Goal: Task Accomplishment & Management: Complete application form

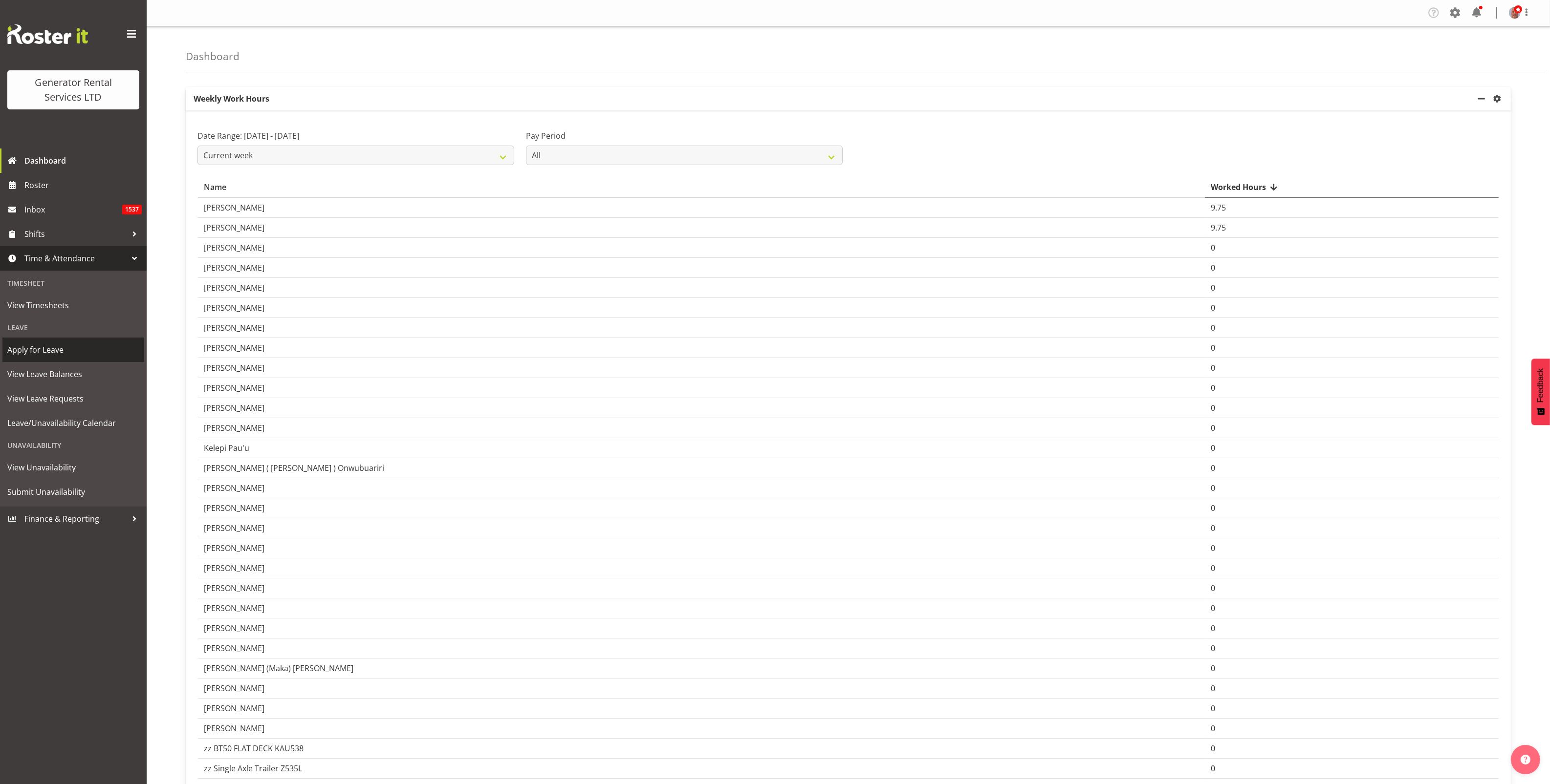
click at [49, 352] on span "Apply for Leave" at bounding box center [73, 349] width 132 height 15
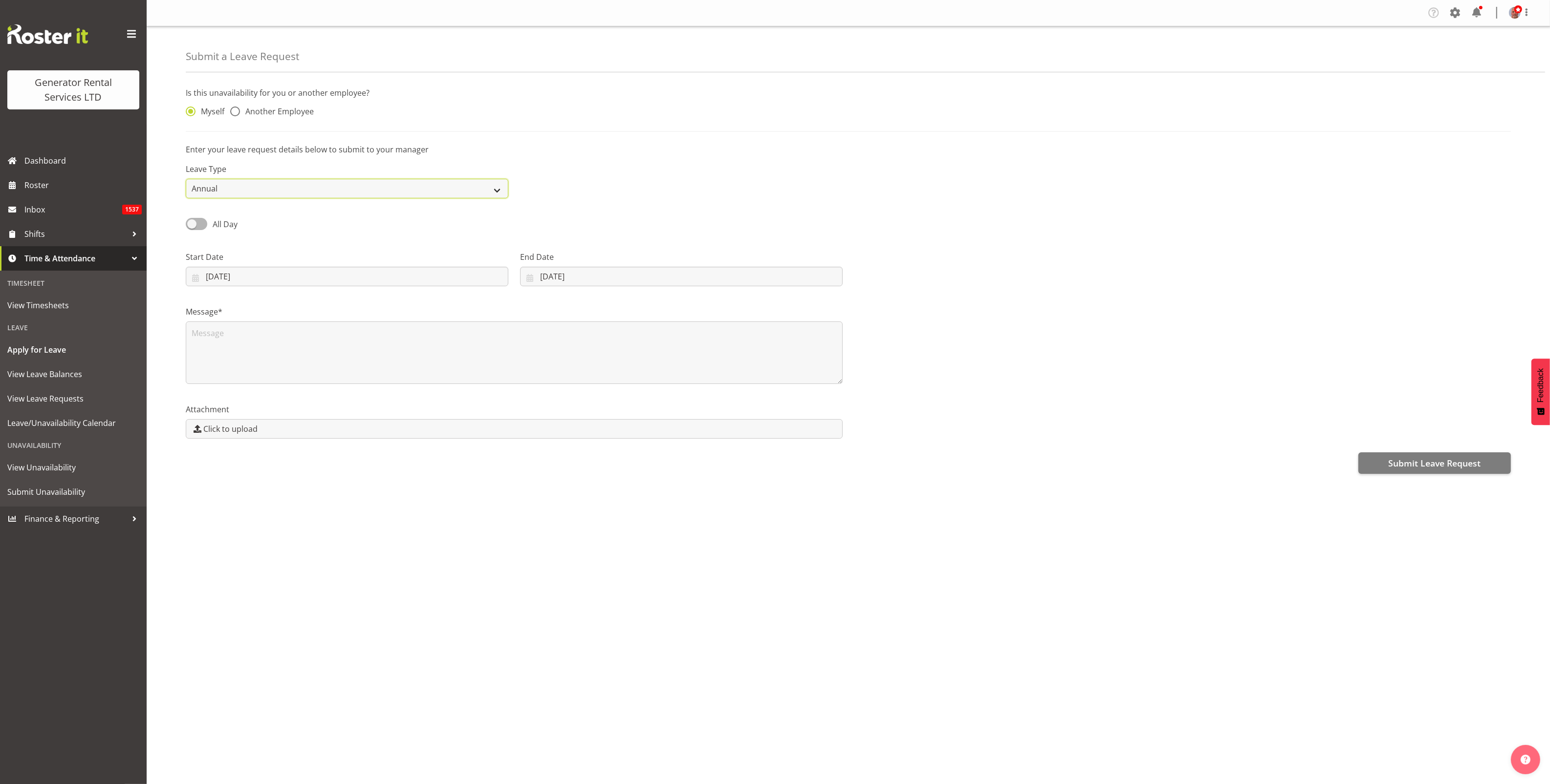
click at [263, 191] on select "Annual Sick Bereavement Day In [GEOGRAPHIC_DATA] Other" at bounding box center [347, 189] width 323 height 20
select select "Sick"
click at [186, 179] on select "Annual Sick Bereavement Day In [GEOGRAPHIC_DATA] Other" at bounding box center [347, 189] width 323 height 20
click at [278, 269] on input "17/09/2025" at bounding box center [347, 276] width 323 height 20
click at [255, 395] on span "16" at bounding box center [255, 392] width 8 height 9
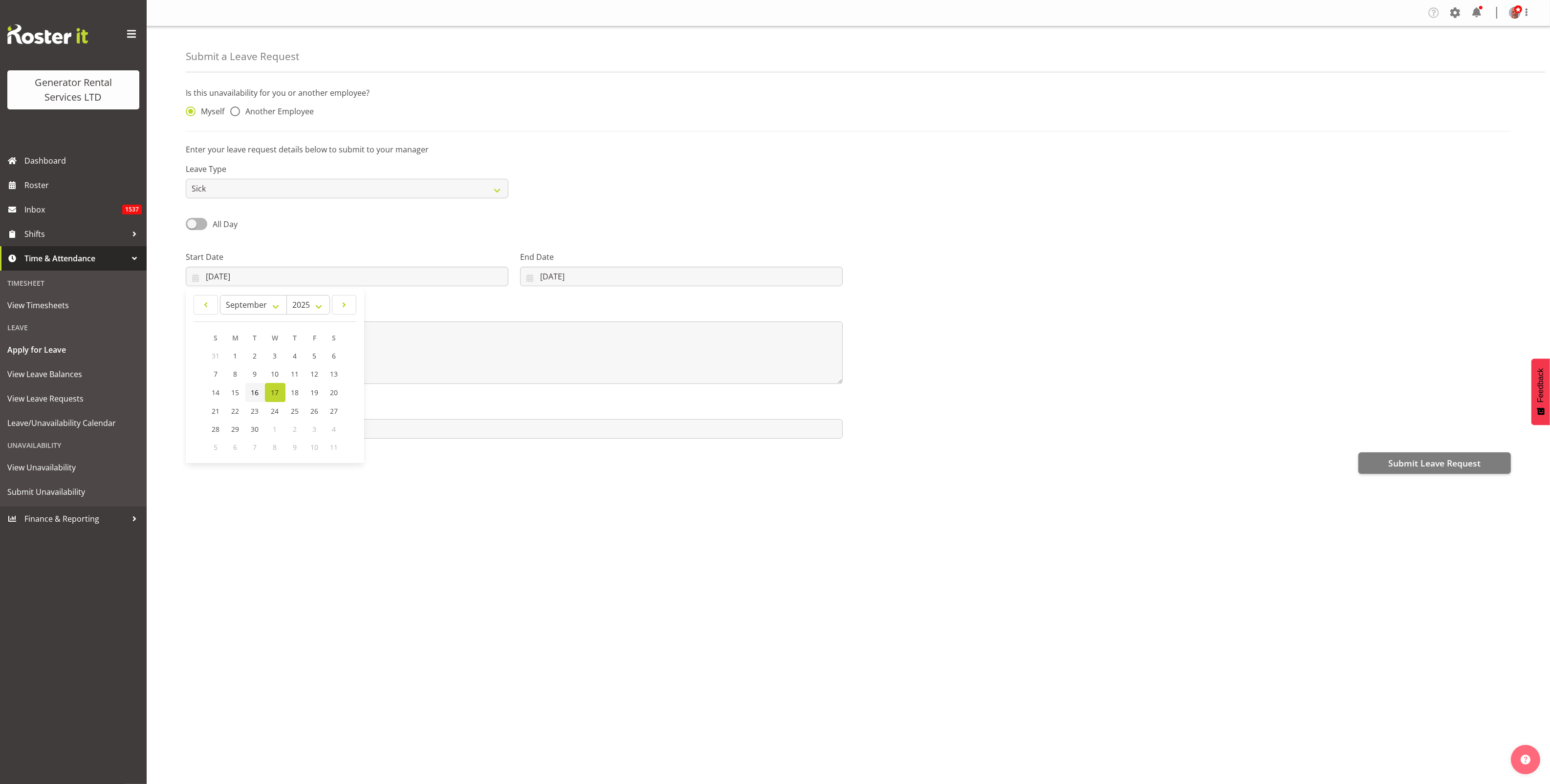
type input "16/09/2025"
click at [203, 223] on span at bounding box center [197, 223] width 22 height 12
click at [192, 223] on input "All Day" at bounding box center [189, 223] width 7 height 7
checkbox input "true"
type input "17/09/2025"
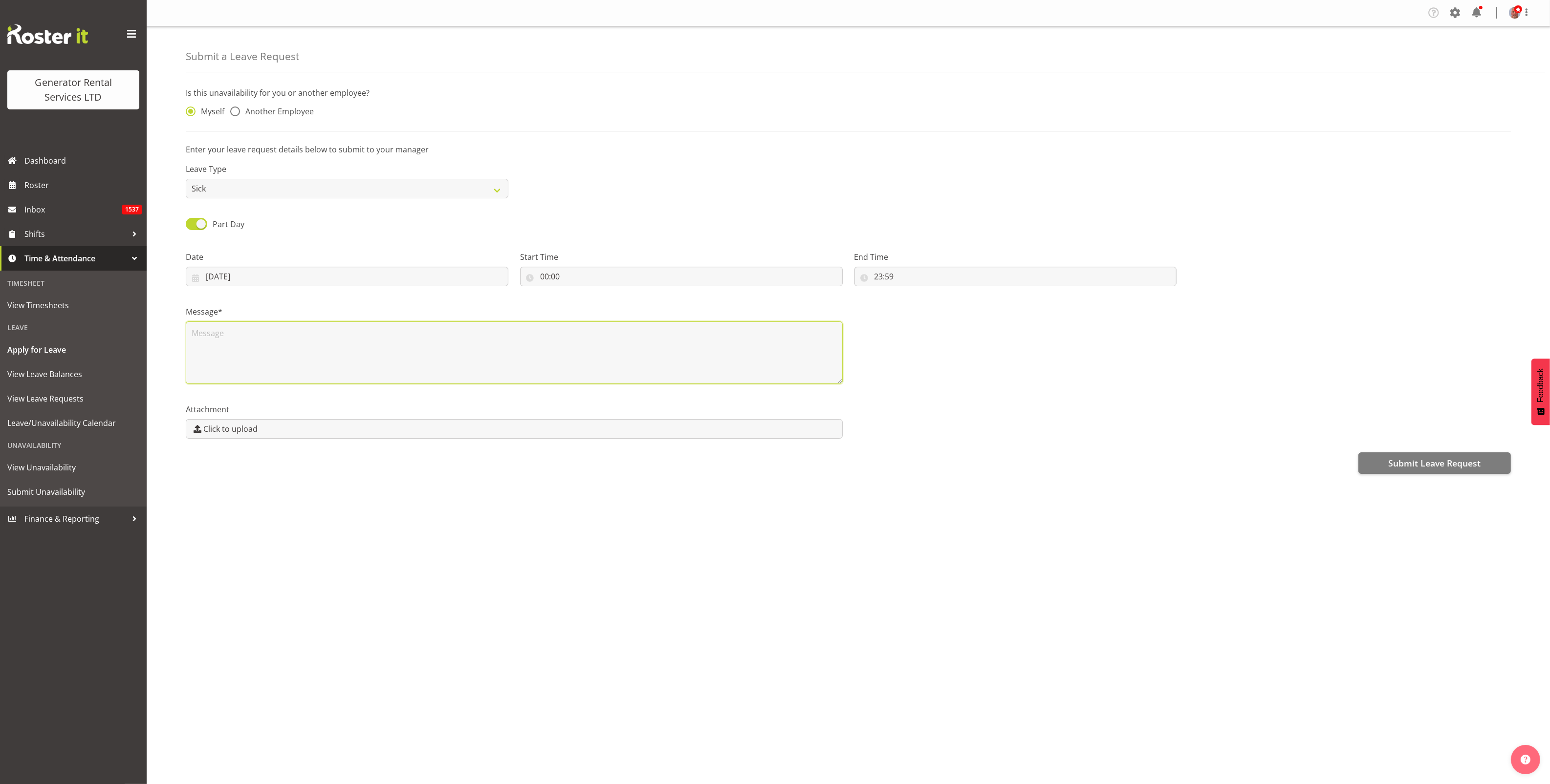
click at [197, 338] on textarea at bounding box center [514, 353] width 657 height 63
type textarea "Sick leave"
click at [1447, 462] on span "Submit Leave Request" at bounding box center [1434, 462] width 93 height 12
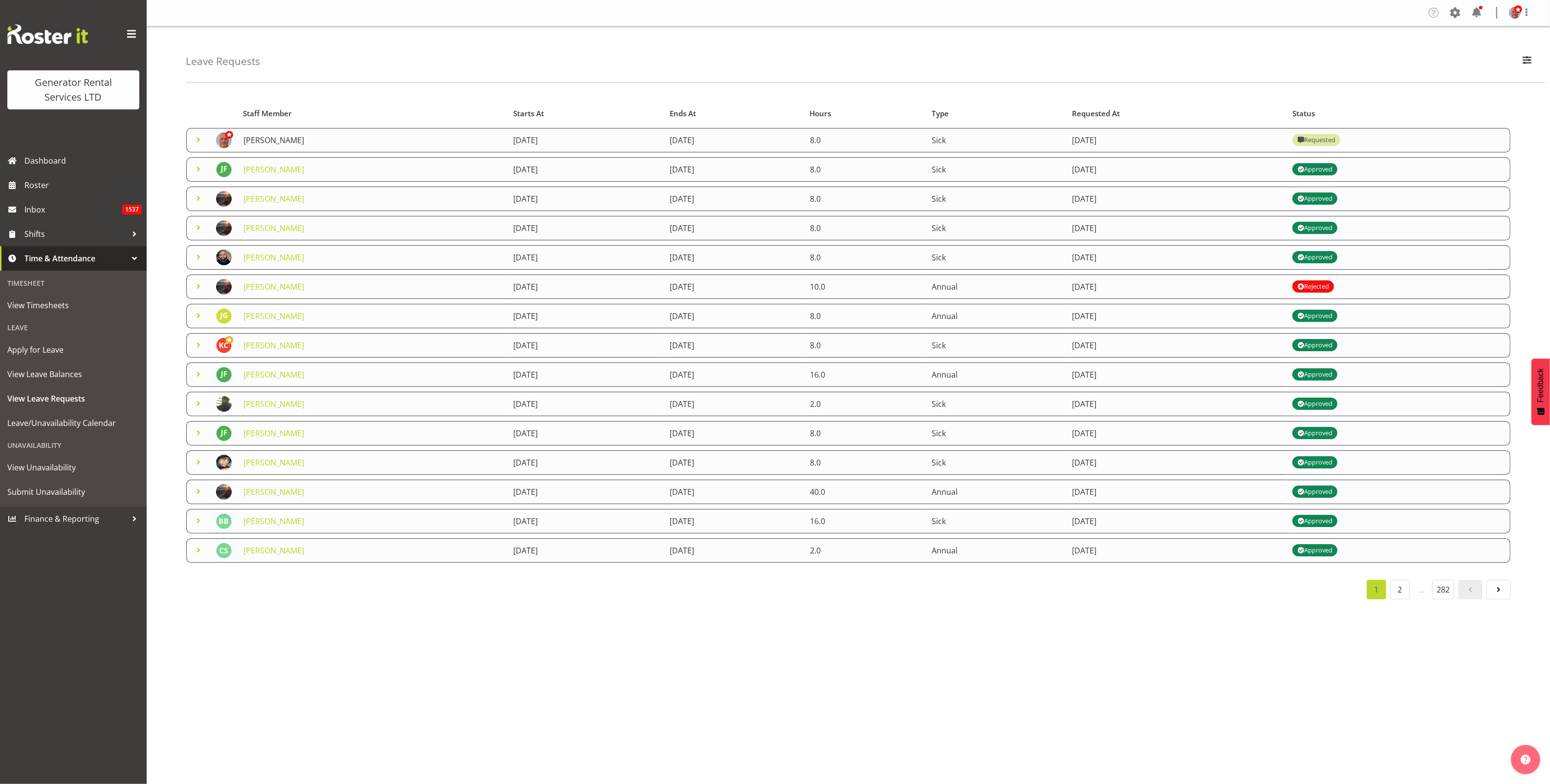
click at [278, 143] on link "[PERSON_NAME]" at bounding box center [273, 140] width 60 height 11
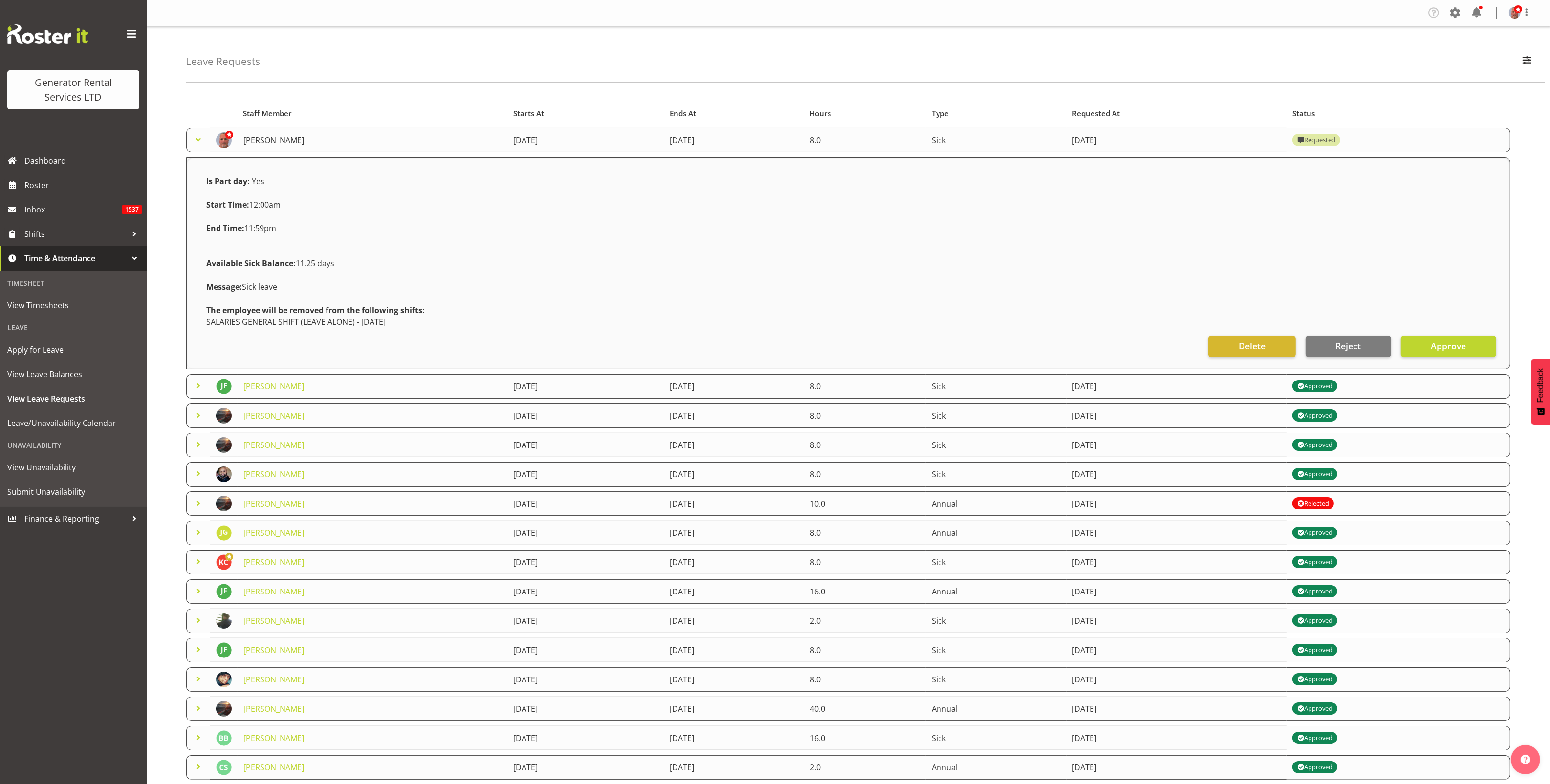
click at [278, 143] on link "[PERSON_NAME]" at bounding box center [273, 140] width 60 height 11
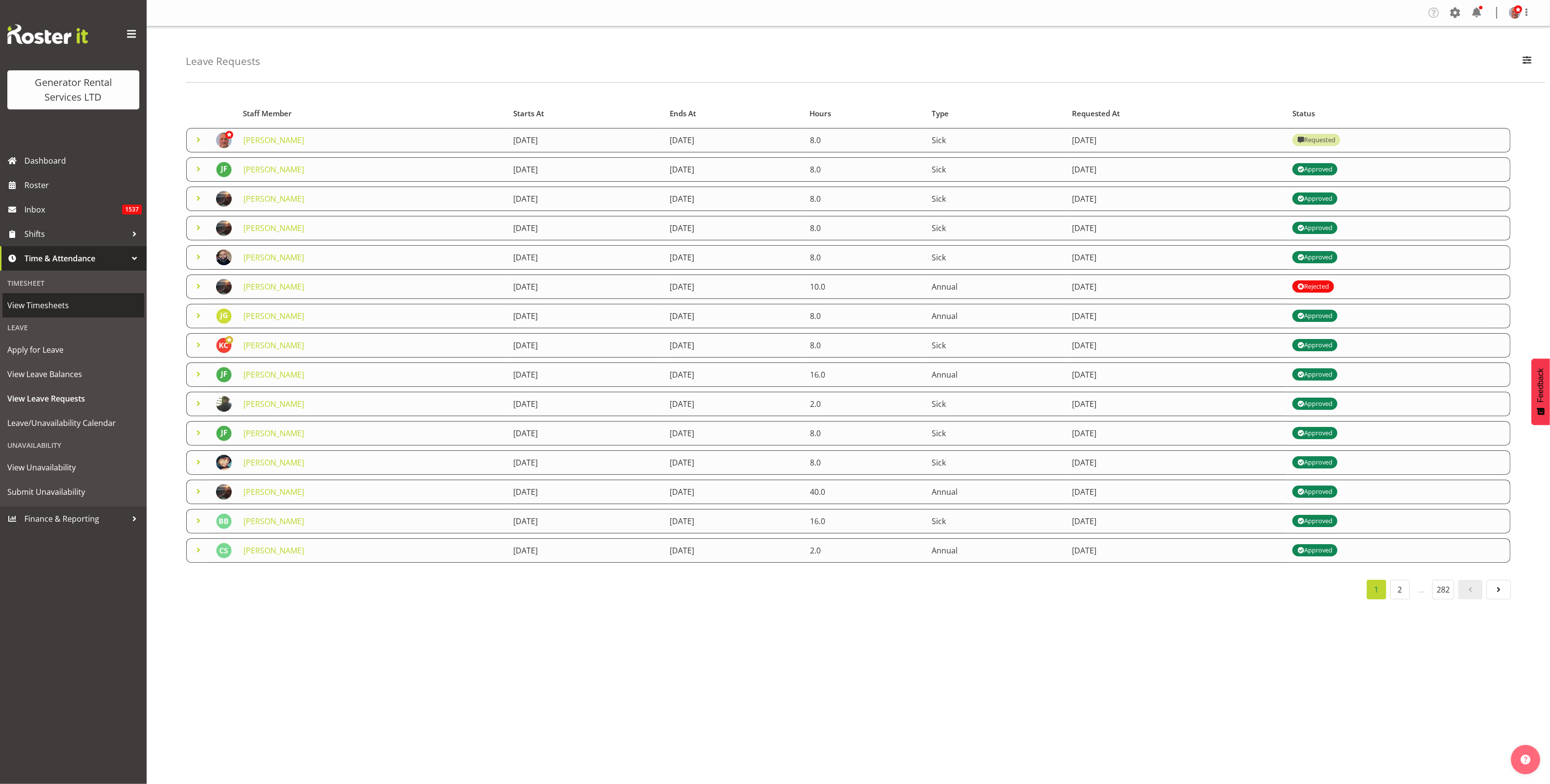
click at [31, 304] on span "View Timesheets" at bounding box center [73, 305] width 132 height 15
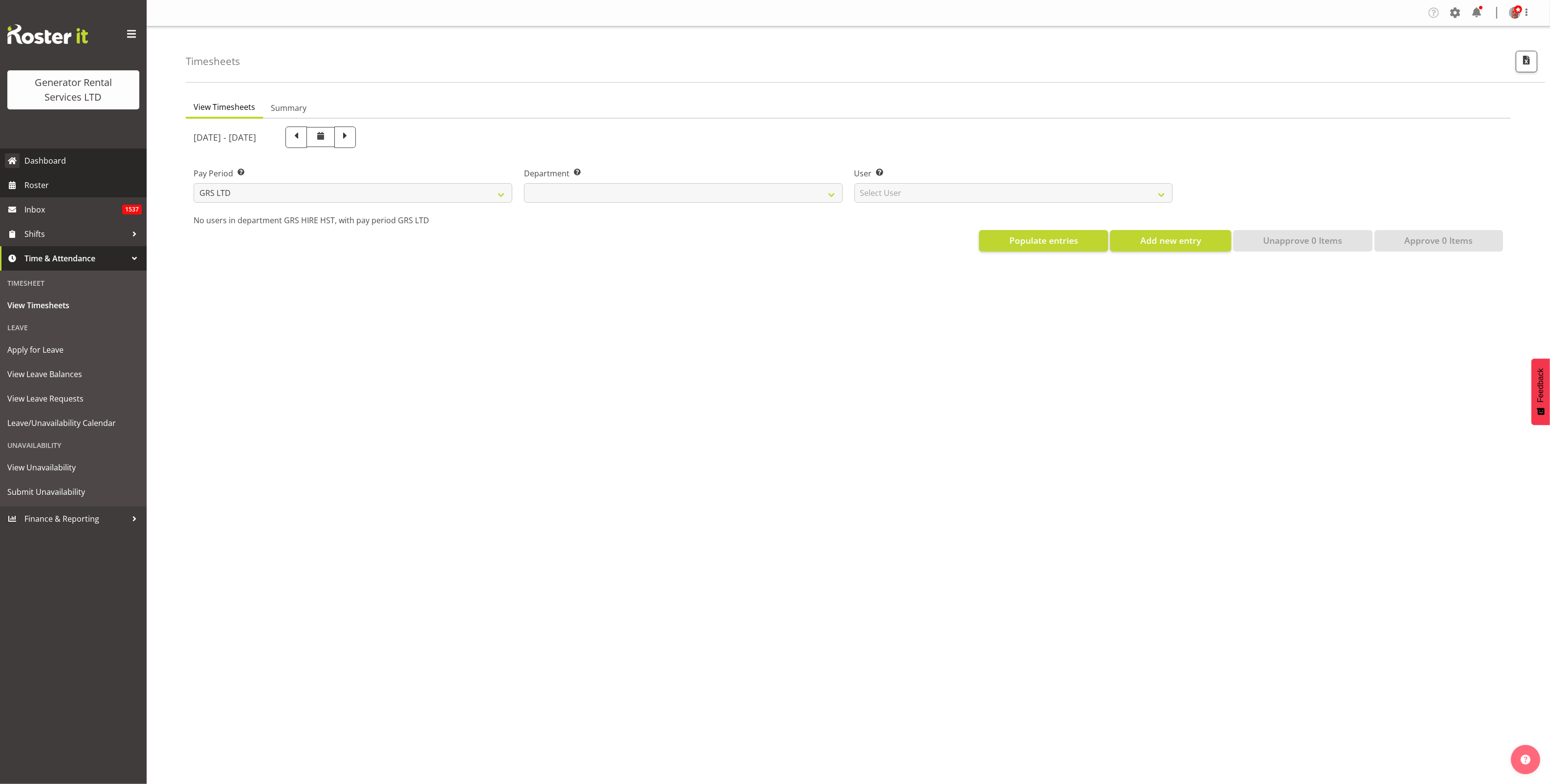
select select
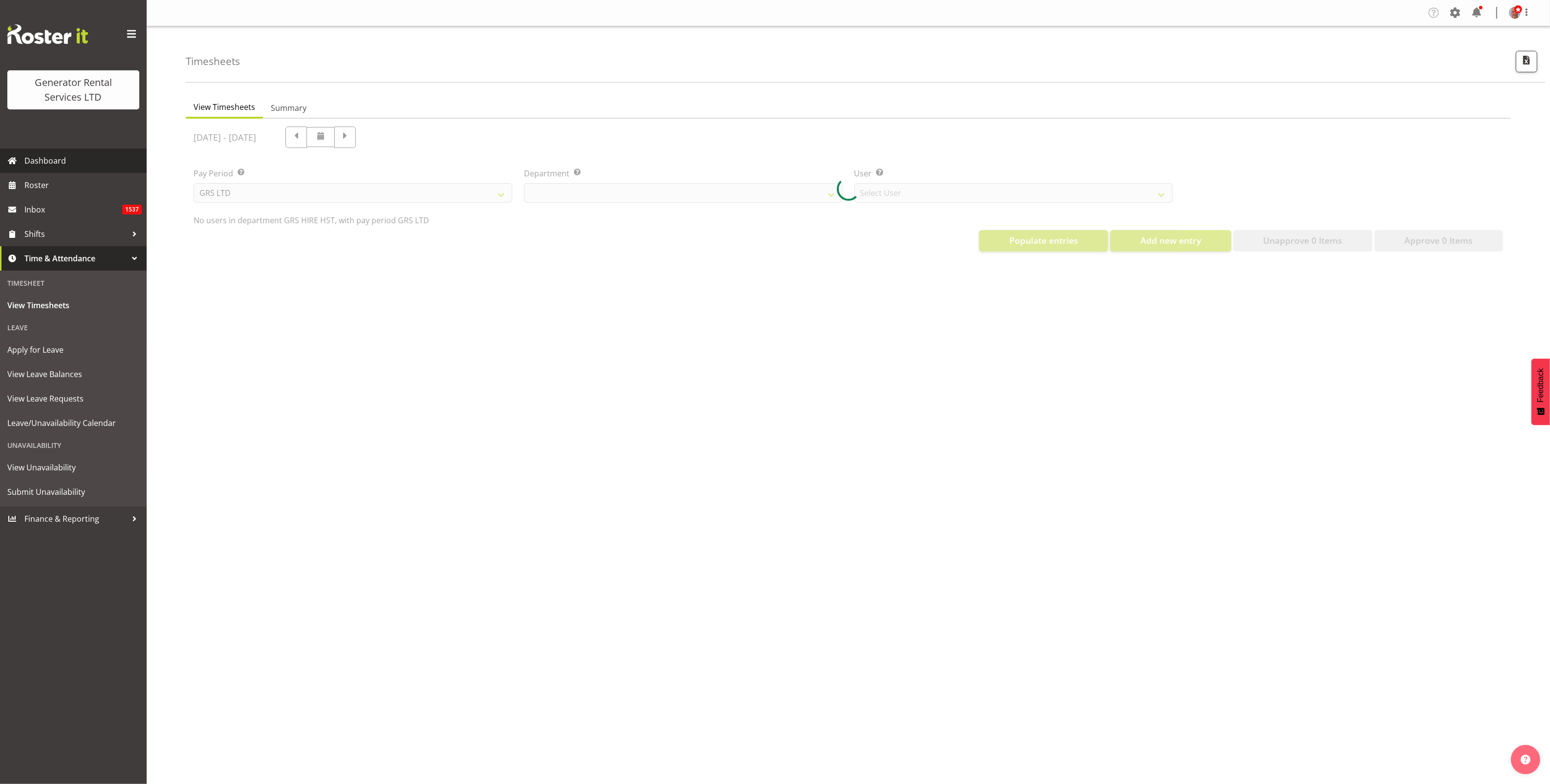
click at [42, 162] on span "Dashboard" at bounding box center [83, 161] width 117 height 15
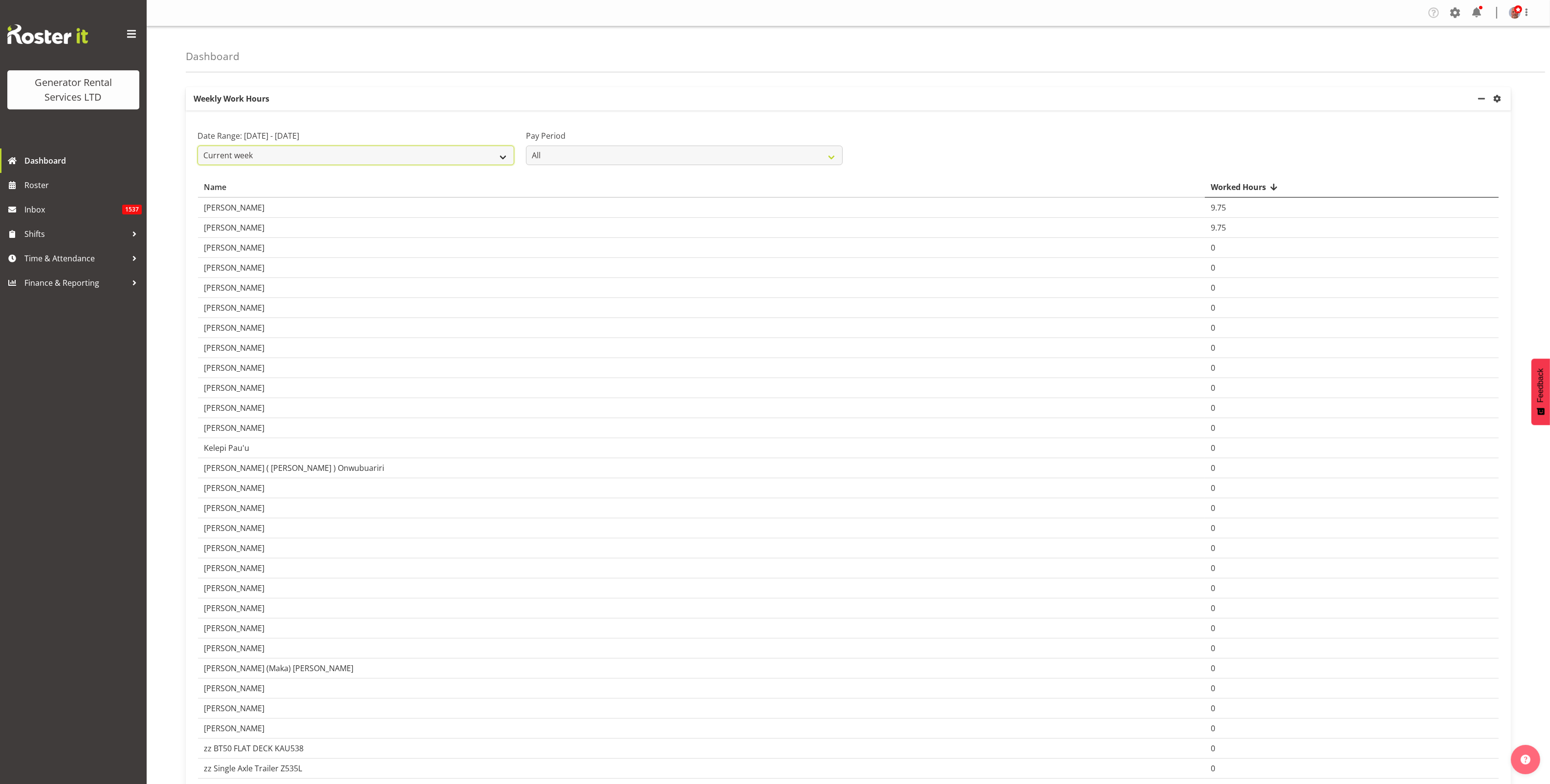
click at [361, 164] on select "Current week Last week Current Month Last Month Last 30 days" at bounding box center [355, 155] width 317 height 20
select select "last_week"
click at [197, 146] on select "Current week Last week Current Month Last Month Last 30 days" at bounding box center [355, 155] width 317 height 20
click at [58, 256] on span "Time & Attendance" at bounding box center [76, 258] width 103 height 15
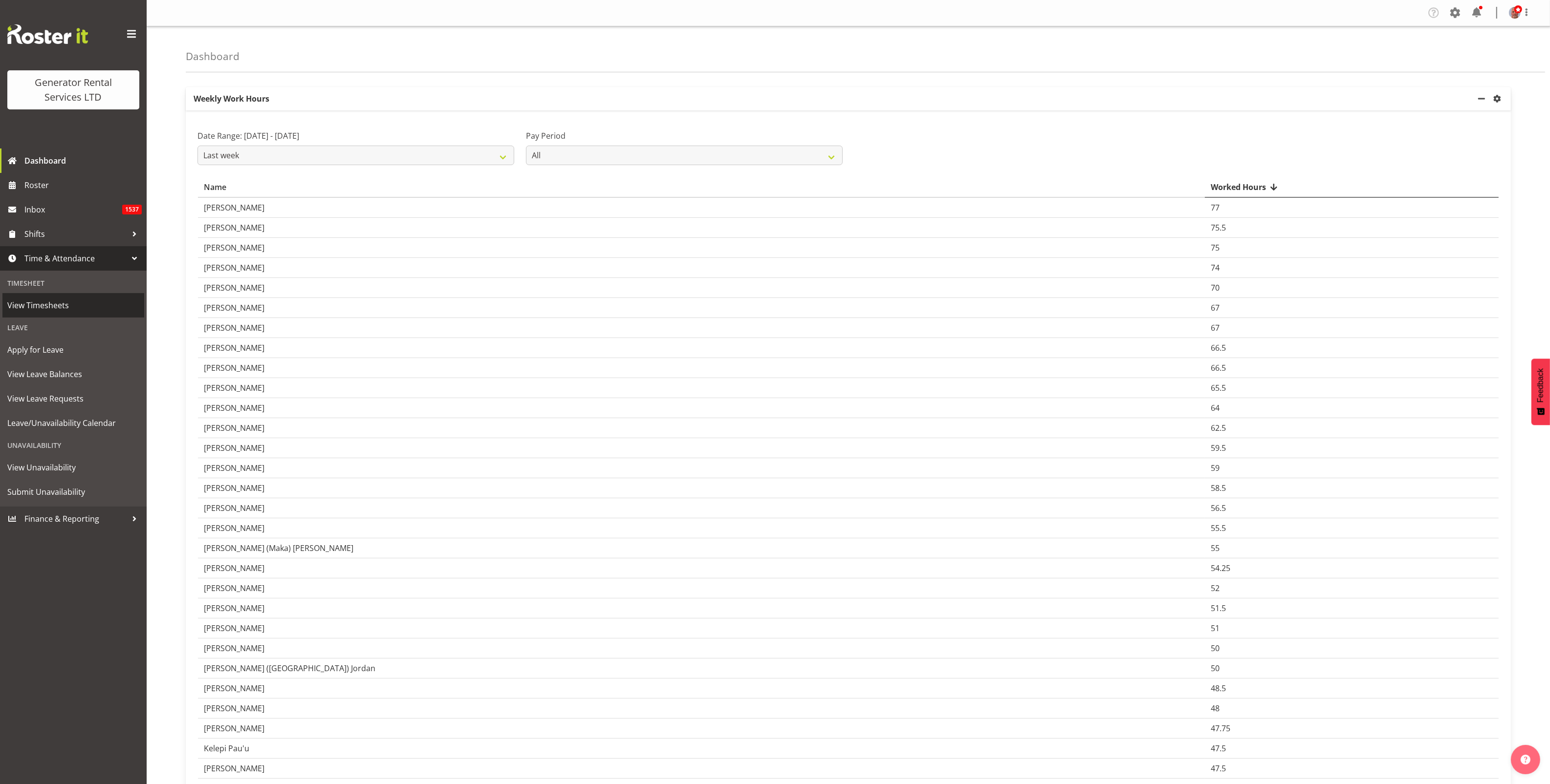
click at [50, 304] on span "View Timesheets" at bounding box center [73, 305] width 132 height 15
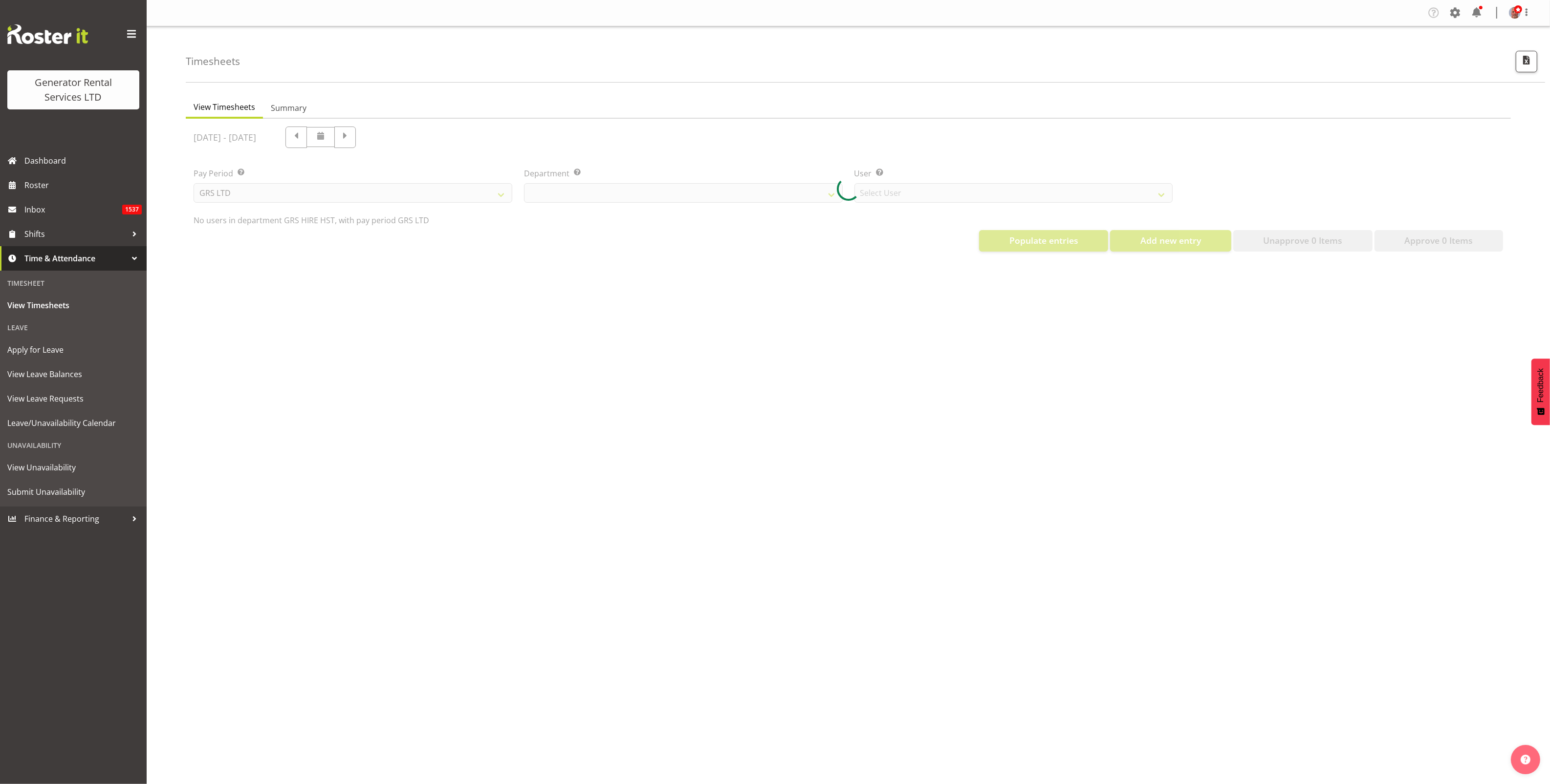
select select "22"
select select "149"
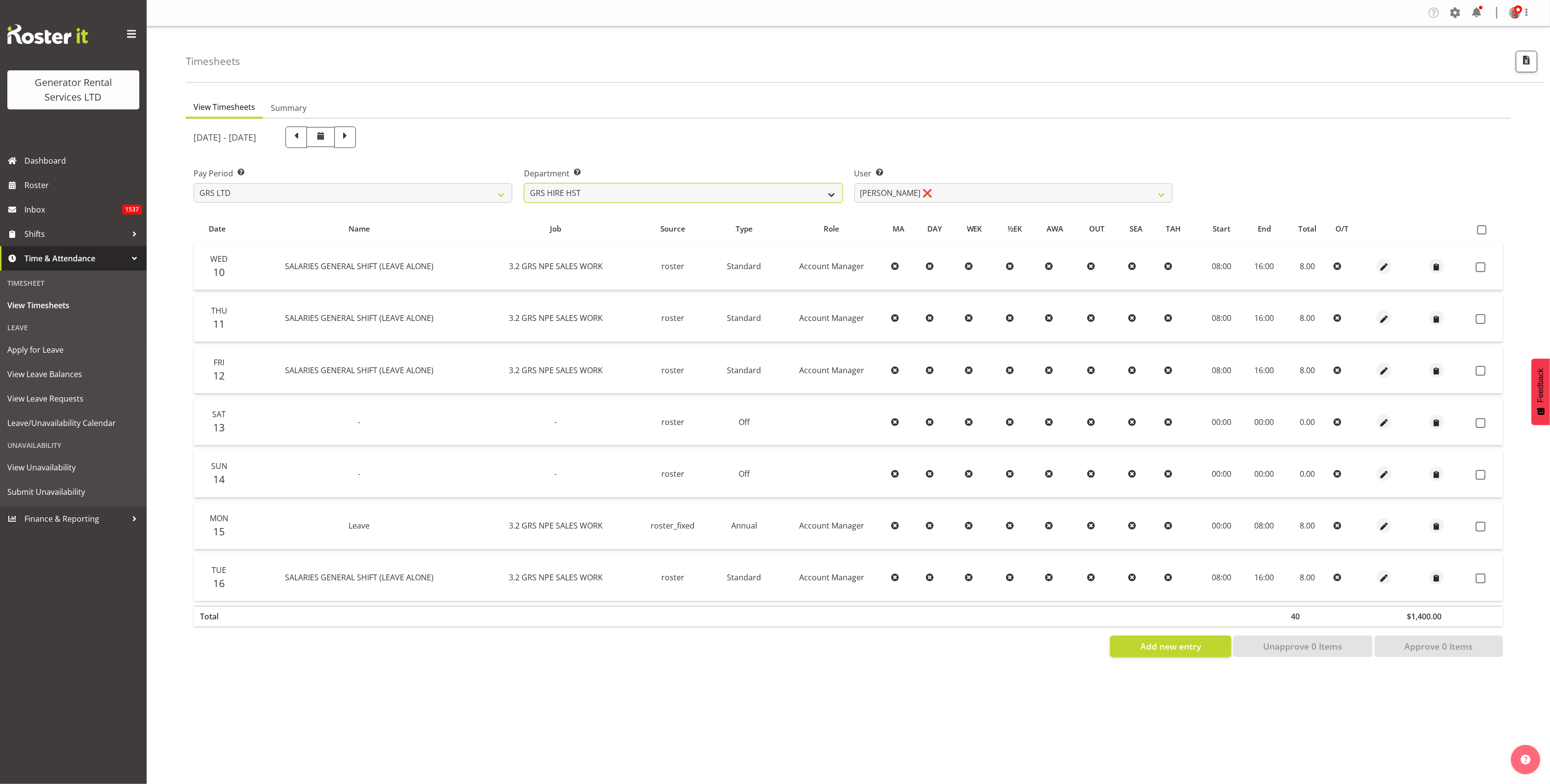
click at [721, 193] on select "GRS ADMIN AKL GRS ADMIN TGA GRS ENGINEERING AKL GRS HIRE AKL GRS HIRE HST GRS H…" at bounding box center [682, 193] width 318 height 20
select select "20"
click at [524, 183] on select "GRS ADMIN AKL GRS ADMIN TGA GRS ENGINEERING AKL GRS HIRE AKL GRS HIRE HST GRS H…" at bounding box center [682, 193] width 318 height 20
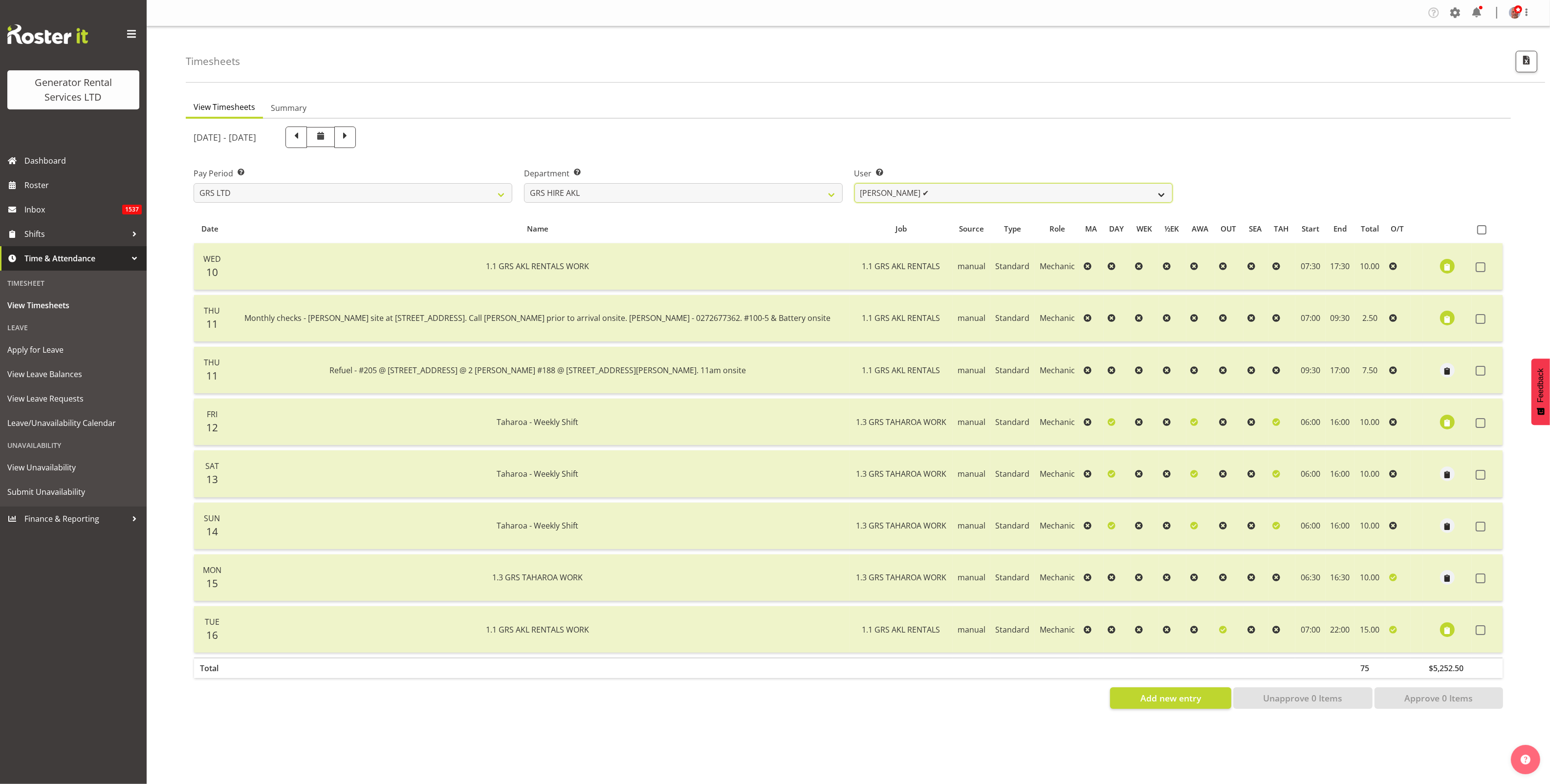
click at [1015, 191] on select "[PERSON_NAME] ✔ [PERSON_NAME] ✔ [PERSON_NAME] ([GEOGRAPHIC_DATA]) [GEOGRAPHIC_D…" at bounding box center [1013, 193] width 318 height 20
select select "160"
click at [854, 183] on select "[PERSON_NAME] ✔ [PERSON_NAME] ✔ [PERSON_NAME] ([GEOGRAPHIC_DATA]) [GEOGRAPHIC_D…" at bounding box center [1013, 193] width 318 height 20
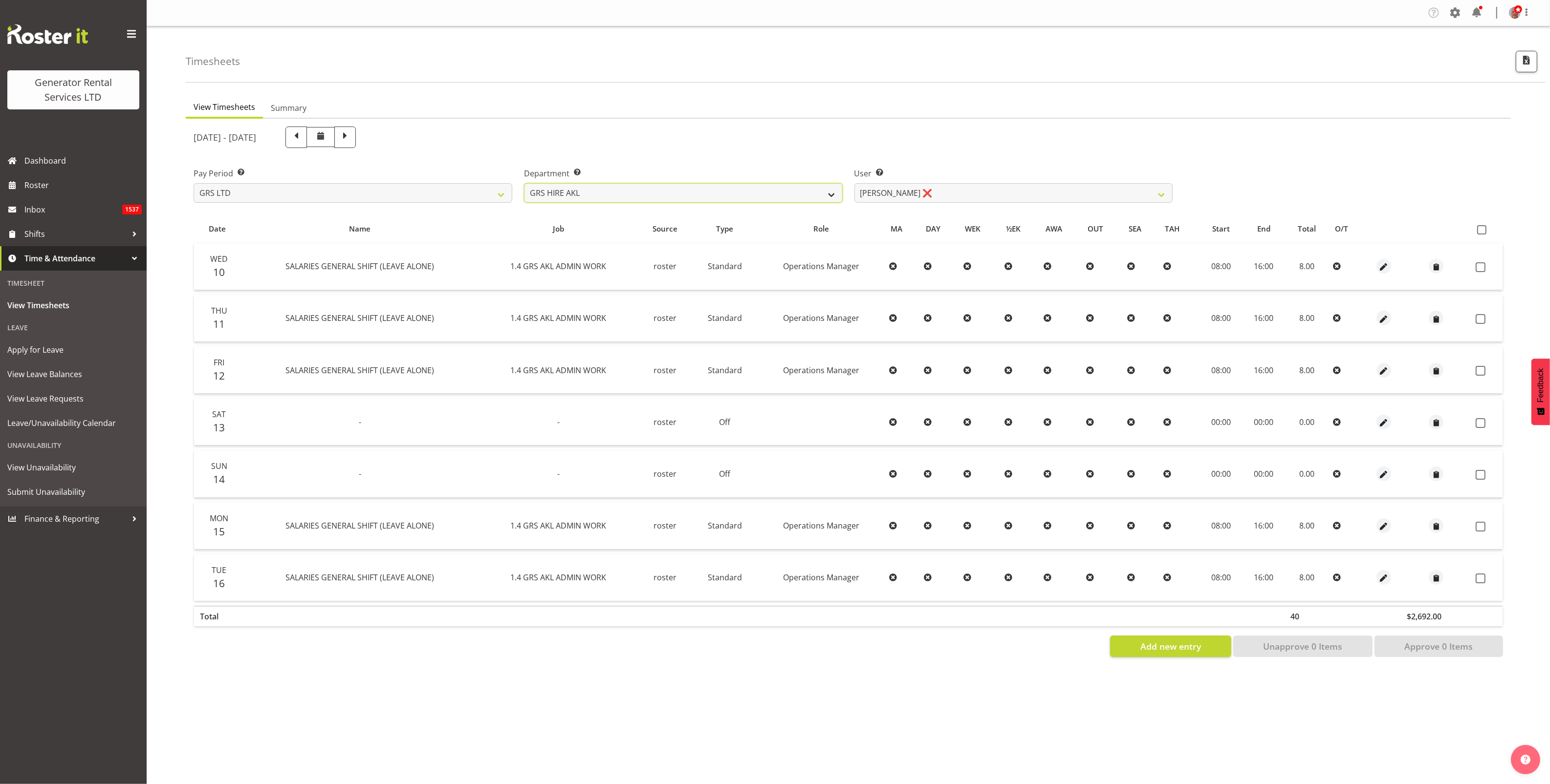
click at [687, 189] on select "GRS ADMIN AKL GRS ADMIN TGA GRS ENGINEERING AKL GRS HIRE AKL GRS HIRE HST GRS H…" at bounding box center [682, 193] width 318 height 20
